Goal: Communication & Community: Answer question/provide support

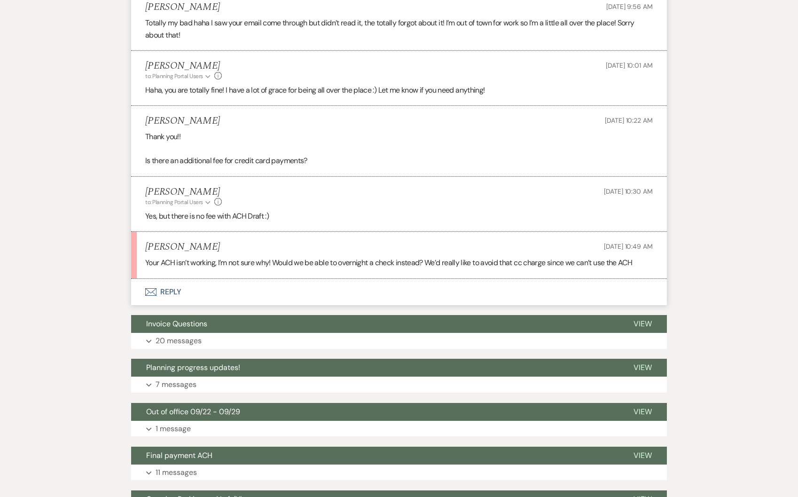
scroll to position [735, 0]
click at [265, 280] on button "Envelope Reply" at bounding box center [399, 292] width 536 height 26
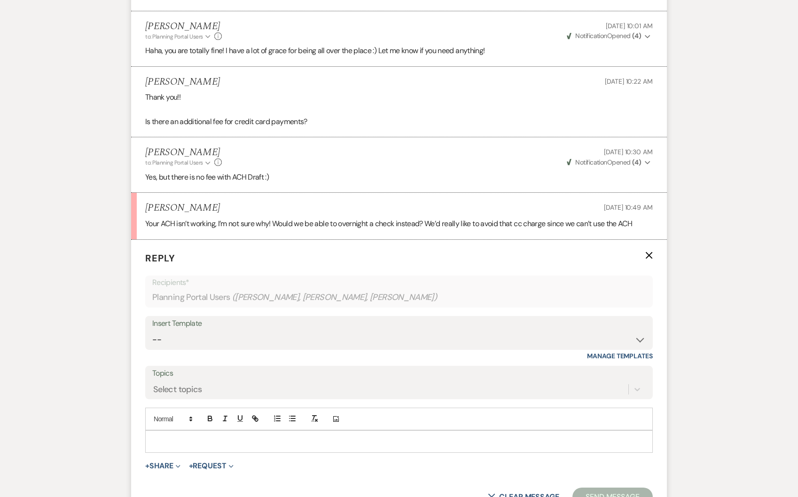
scroll to position [821, 0]
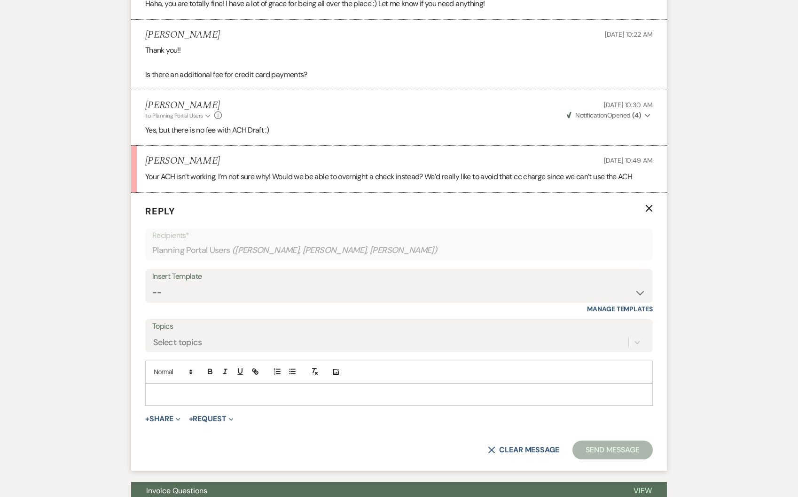
click at [218, 395] on p at bounding box center [399, 394] width 492 height 10
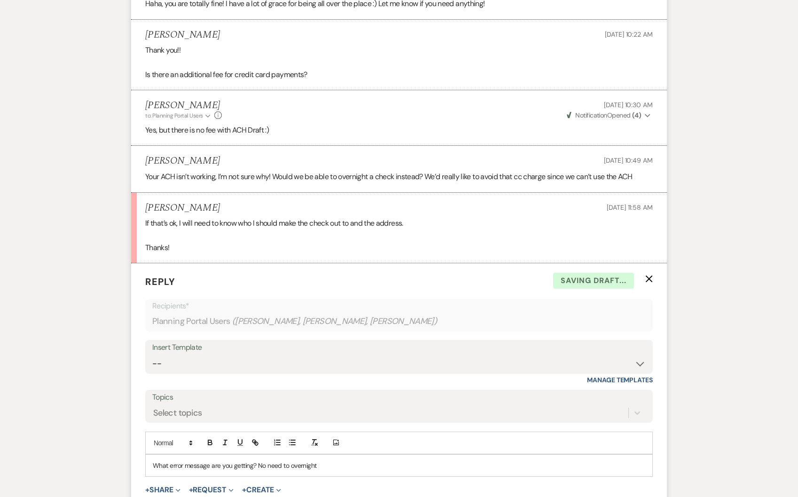
scroll to position [892, 0]
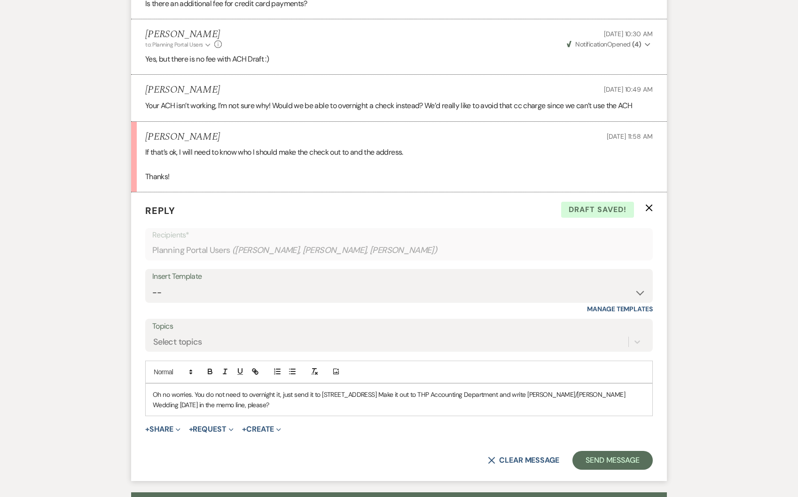
click at [430, 396] on p "Oh no worries. You do not need to overnight it, just send it to [STREET_ADDRESS…" at bounding box center [399, 399] width 492 height 21
click at [277, 406] on p "Oh no worries. You do not need to overnight it, just send it to [STREET_ADDRESS…" at bounding box center [399, 399] width 492 height 21
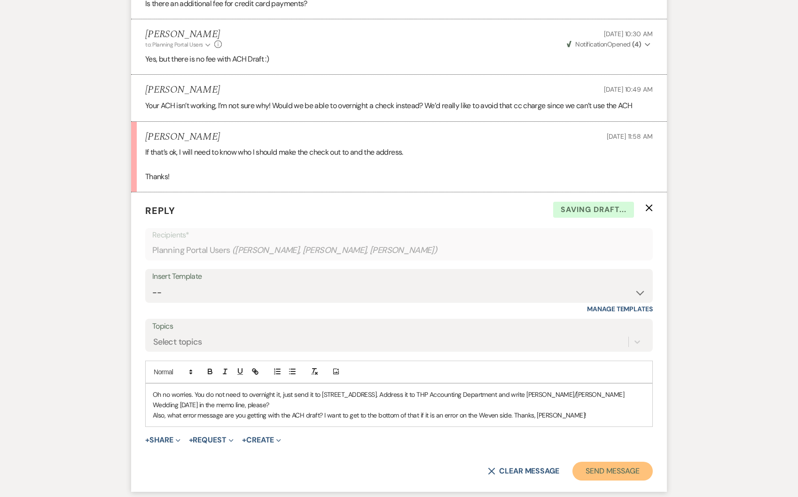
click at [596, 465] on button "Send Message" at bounding box center [612, 470] width 80 height 19
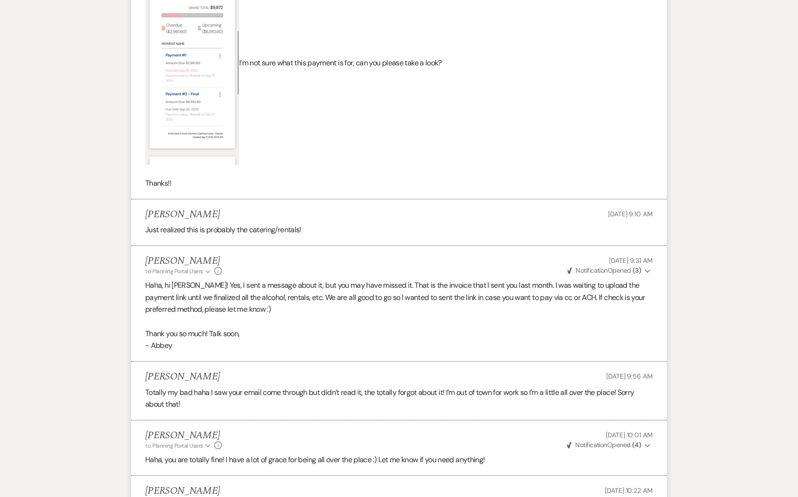
scroll to position [0, 0]
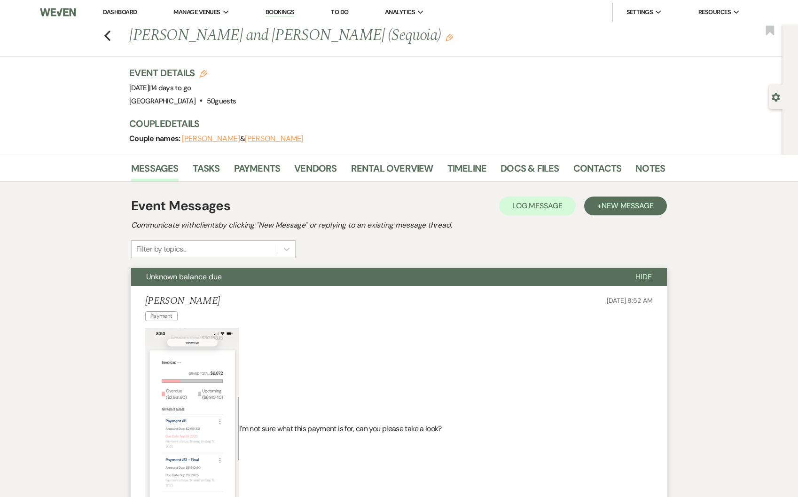
click at [128, 10] on link "Dashboard" at bounding box center [120, 12] width 34 height 8
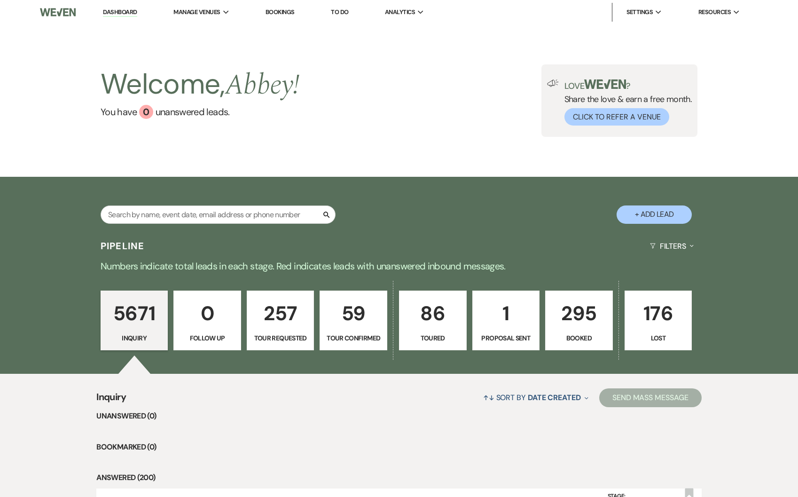
click at [592, 306] on p "295" at bounding box center [578, 312] width 55 height 31
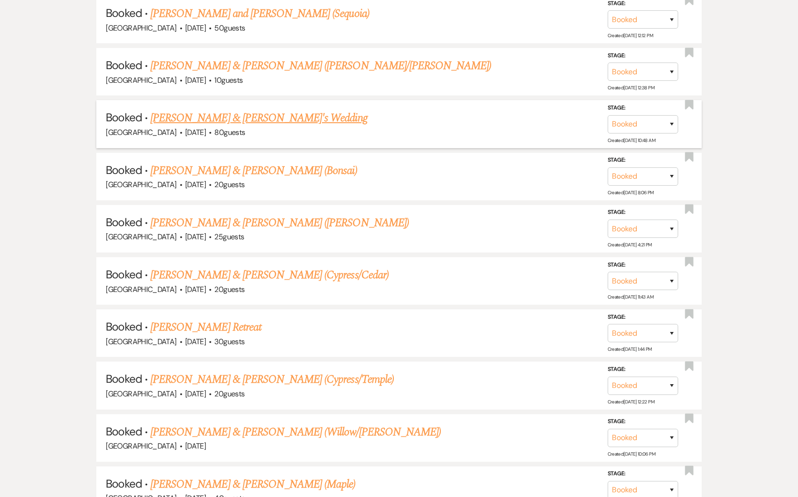
scroll to position [659, 0]
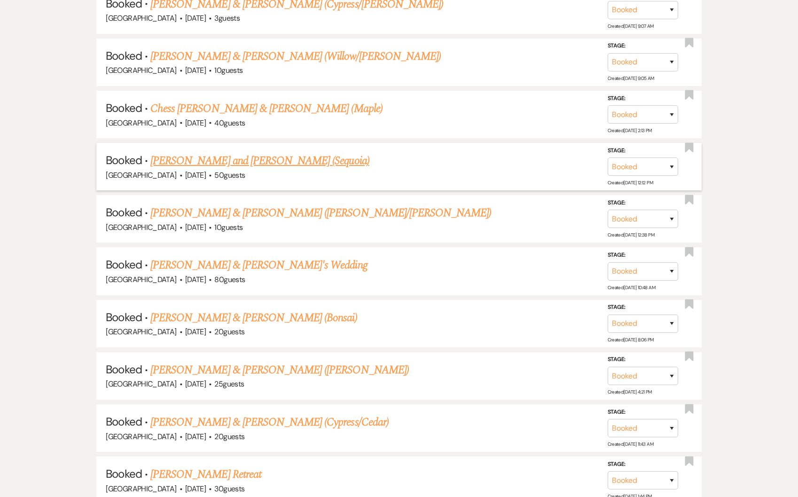
click at [211, 153] on link "[PERSON_NAME] and [PERSON_NAME] (Sequoia)" at bounding box center [259, 160] width 219 height 17
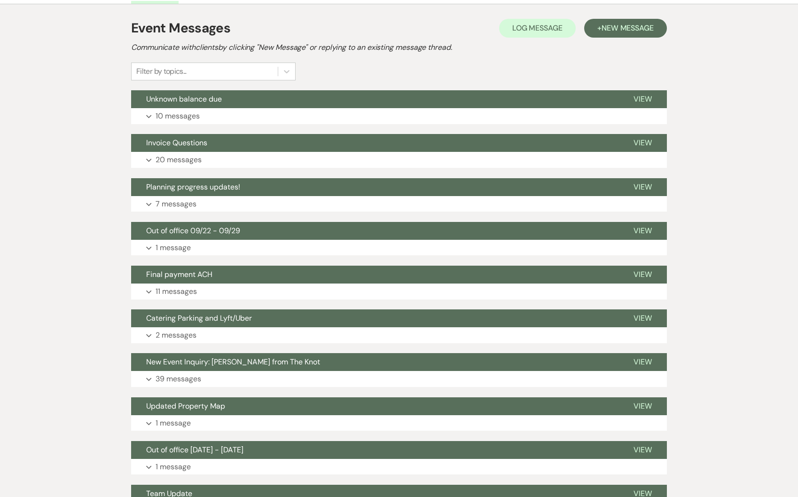
scroll to position [180, 0]
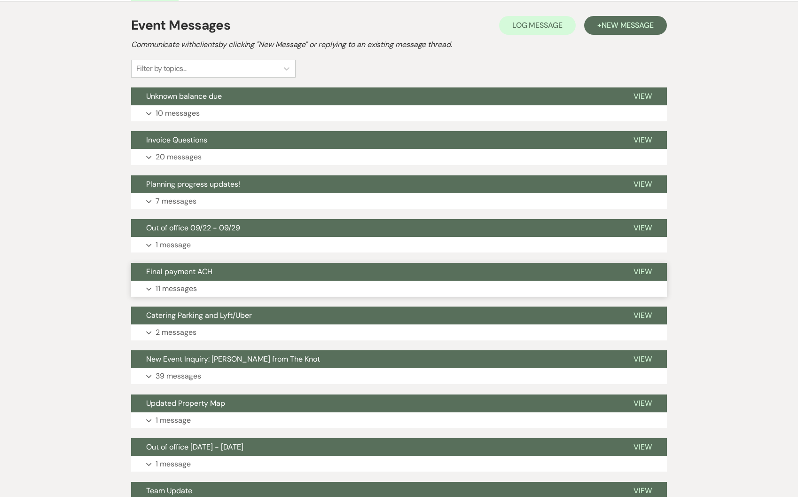
click at [208, 291] on button "Expand 11 messages" at bounding box center [399, 288] width 536 height 16
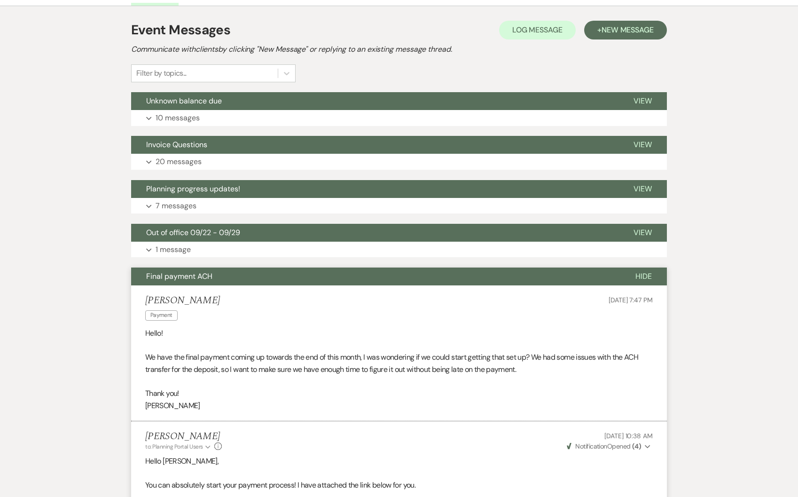
scroll to position [0, 0]
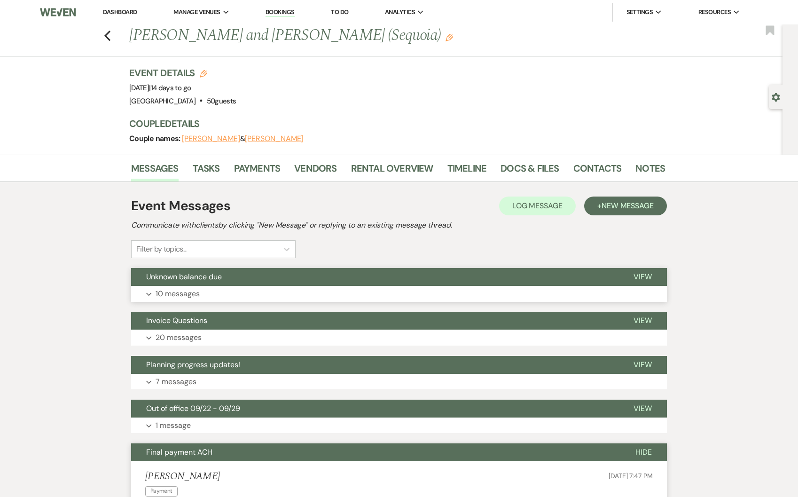
click at [221, 287] on button "Expand 10 messages" at bounding box center [399, 294] width 536 height 16
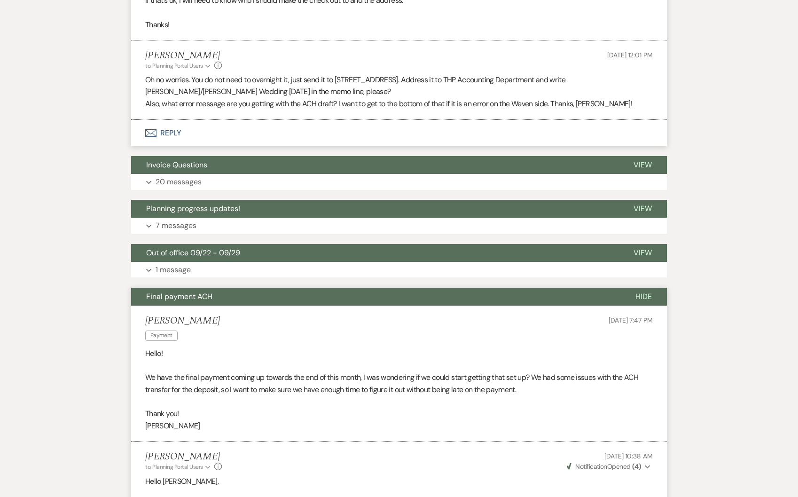
scroll to position [1043, 0]
click at [201, 128] on button "Envelope Reply" at bounding box center [399, 133] width 536 height 26
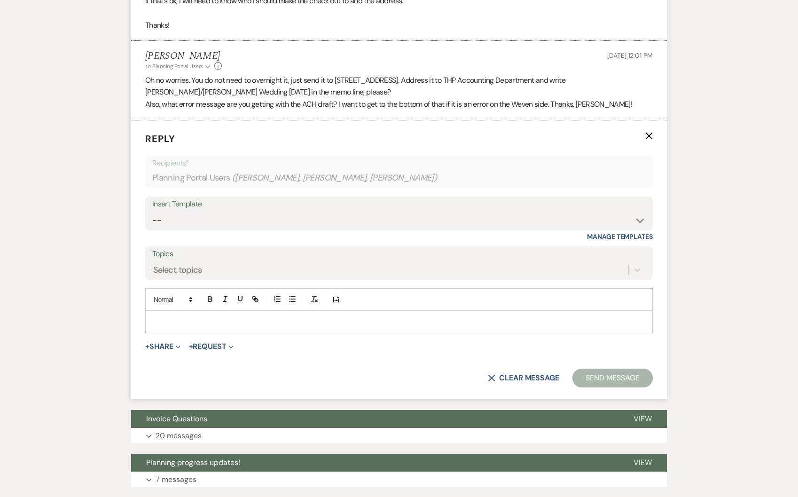
click at [184, 322] on p at bounding box center [399, 322] width 492 height 10
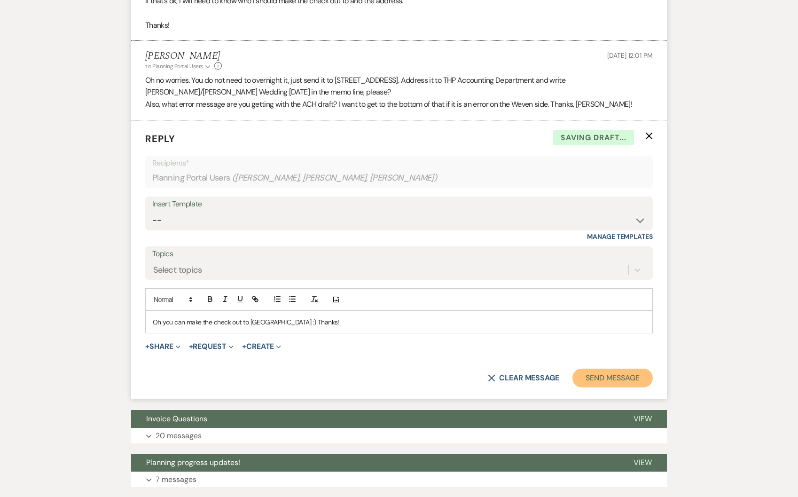
click at [620, 375] on button "Send Message" at bounding box center [612, 377] width 80 height 19
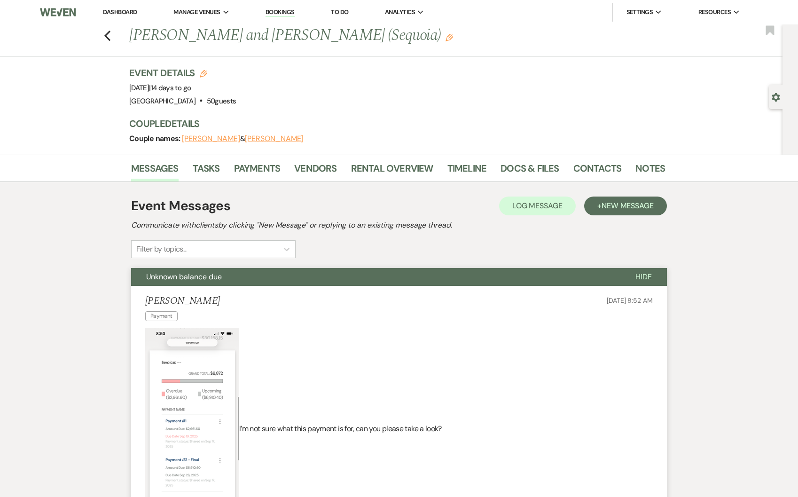
click at [114, 10] on link "Dashboard" at bounding box center [120, 12] width 34 height 8
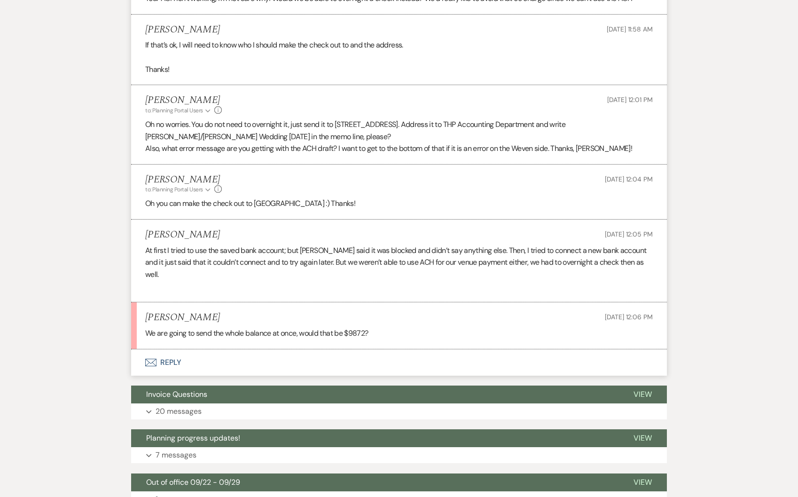
click at [181, 352] on button "Envelope Reply" at bounding box center [399, 362] width 536 height 26
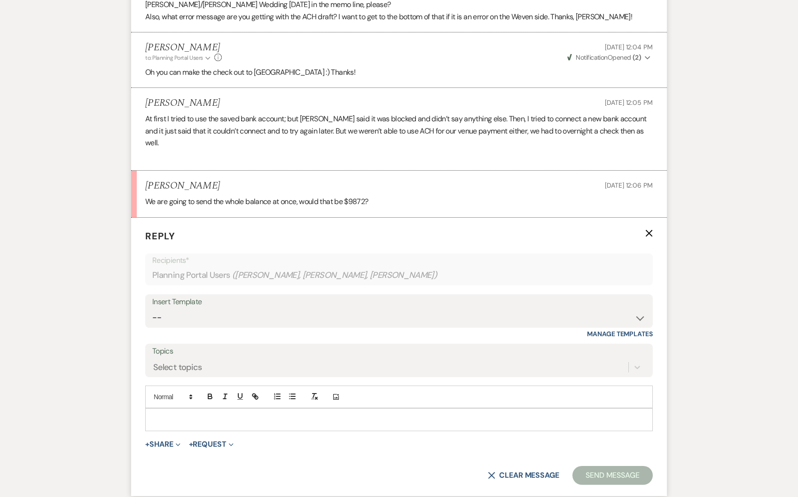
scroll to position [1306, 0]
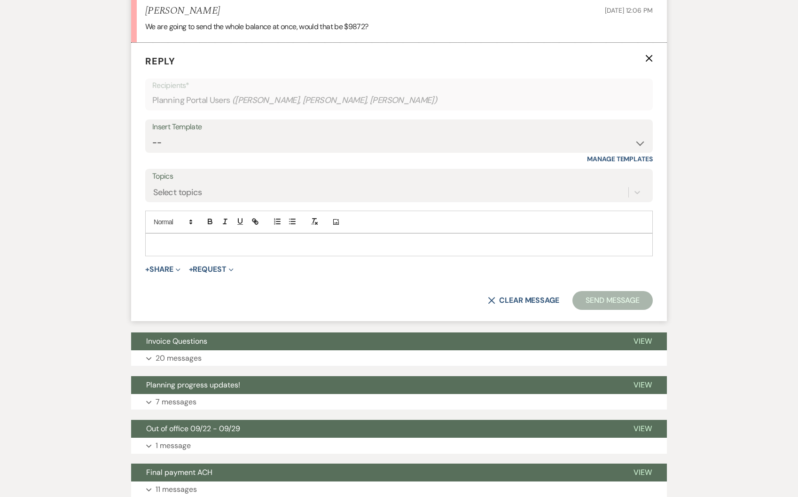
click at [224, 239] on p at bounding box center [399, 244] width 492 height 10
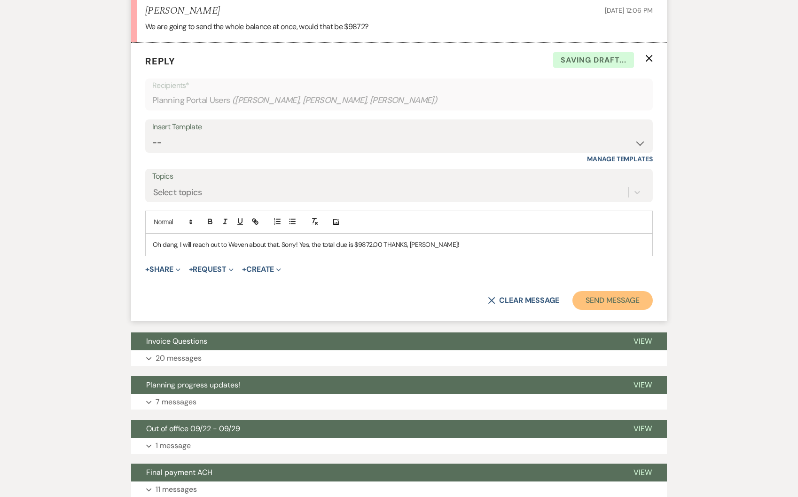
click at [603, 291] on button "Send Message" at bounding box center [612, 300] width 80 height 19
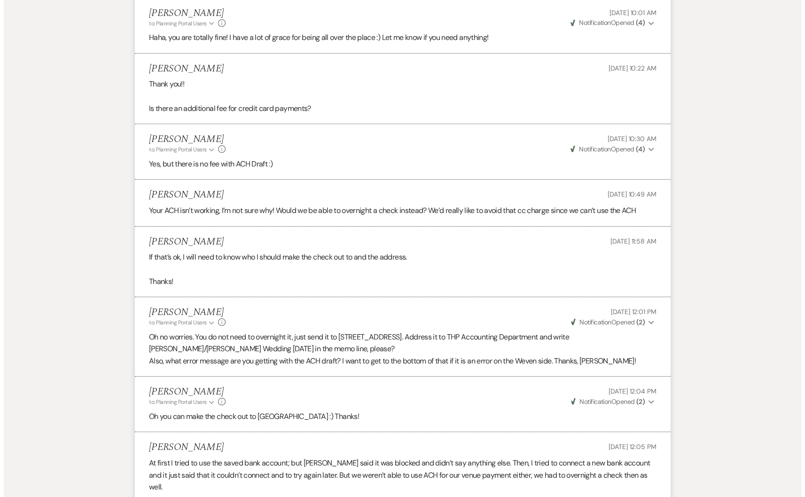
scroll to position [0, 0]
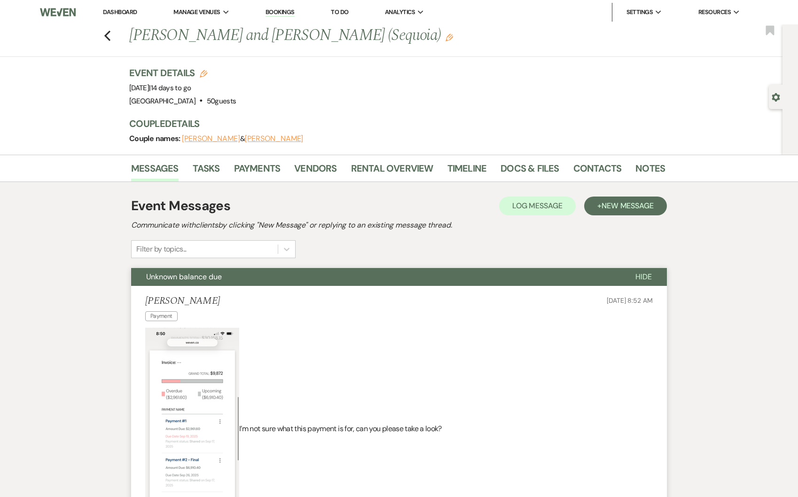
drag, startPoint x: 110, startPoint y: 14, endPoint x: 103, endPoint y: 4, distance: 12.4
click at [110, 15] on link "Dashboard" at bounding box center [120, 12] width 34 height 8
